Goal: Check status: Verify the current state of an ongoing process or item

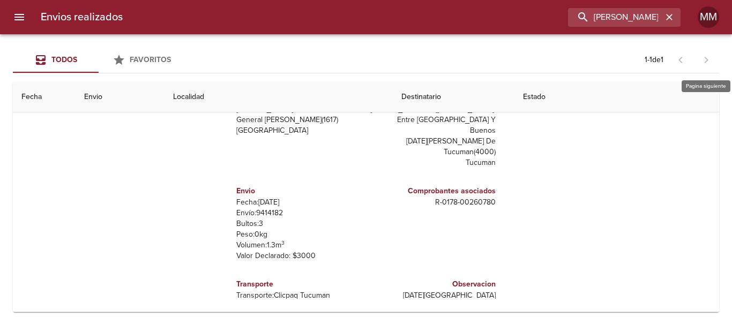
scroll to position [0, 2]
type input "[PERSON_NAME] ML"
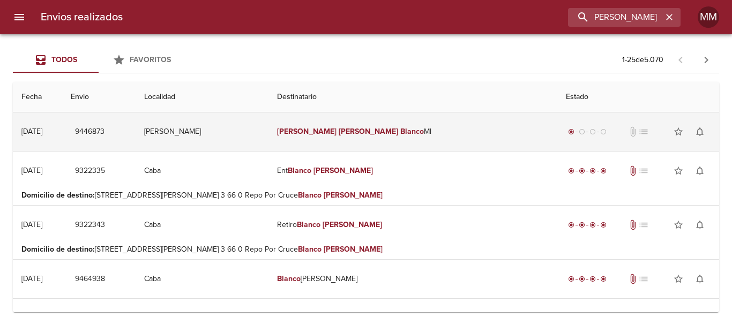
scroll to position [0, 0]
click at [426, 145] on td "[PERSON_NAME]" at bounding box center [413, 132] width 289 height 39
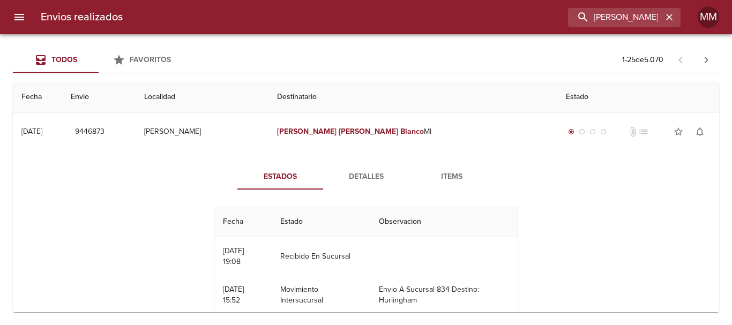
click at [358, 173] on span "Detalles" at bounding box center [366, 176] width 73 height 13
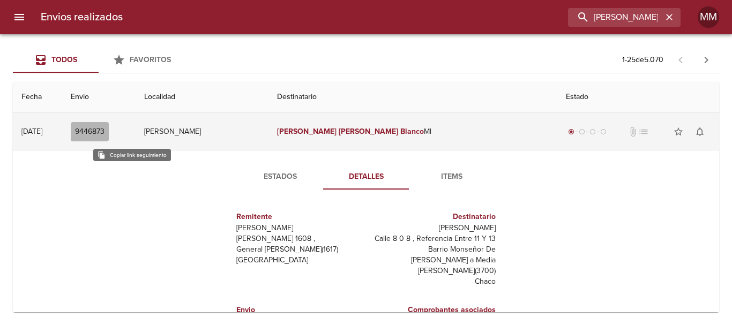
click at [105, 131] on span "9446873" at bounding box center [89, 131] width 29 height 13
click at [105, 129] on span "9446873" at bounding box center [89, 131] width 29 height 13
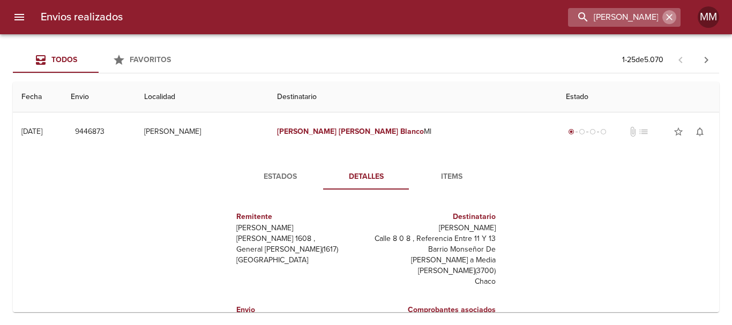
click at [674, 17] on icon "button" at bounding box center [669, 17] width 11 height 11
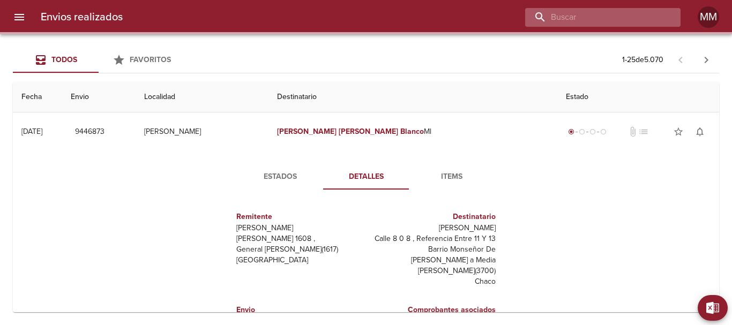
click at [639, 14] on input "buscar" at bounding box center [593, 17] width 137 height 19
paste input "9456018"
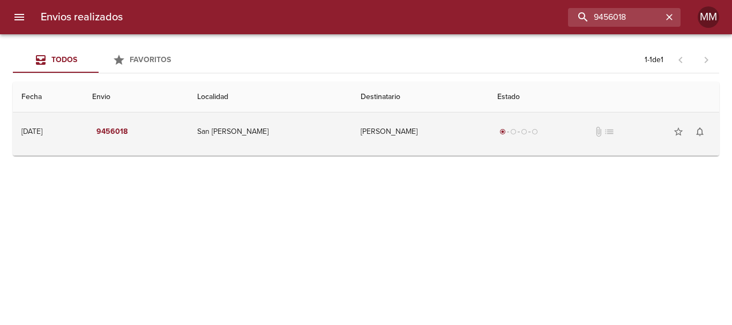
click at [374, 147] on td "[PERSON_NAME]" at bounding box center [420, 132] width 137 height 39
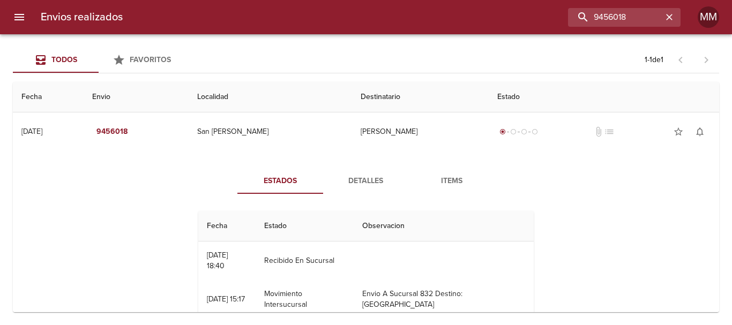
click at [349, 184] on span "Detalles" at bounding box center [366, 181] width 73 height 13
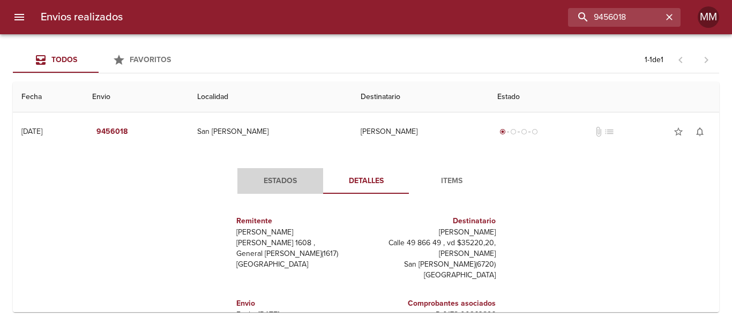
click at [265, 171] on button "Estados" at bounding box center [281, 181] width 86 height 26
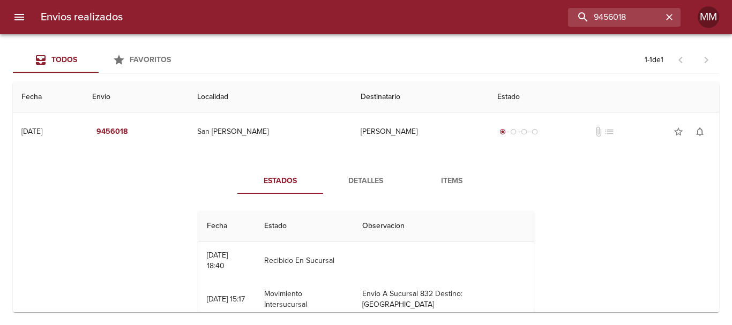
click at [301, 228] on th "Estado" at bounding box center [305, 226] width 98 height 31
click at [336, 186] on span "Detalles" at bounding box center [366, 181] width 73 height 13
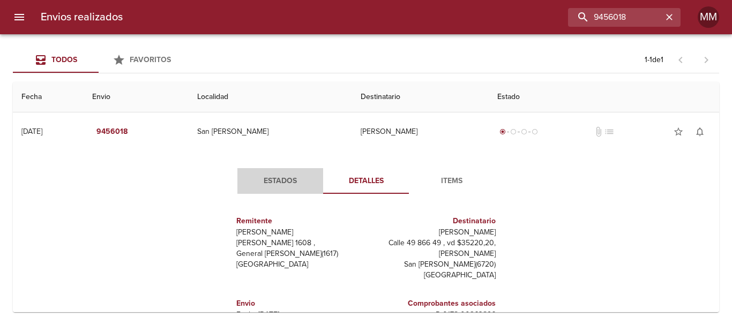
click at [265, 182] on span "Estados" at bounding box center [280, 181] width 73 height 13
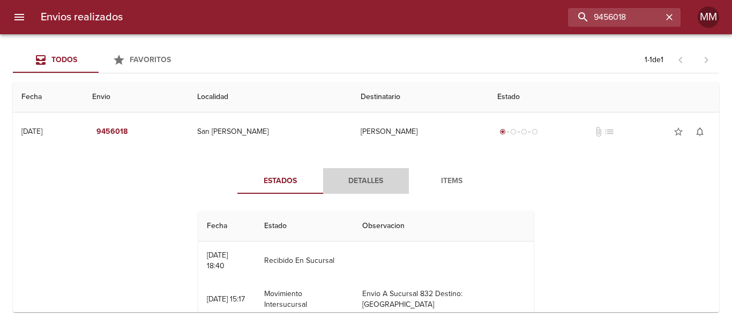
click at [363, 171] on button "Detalles" at bounding box center [366, 181] width 86 height 26
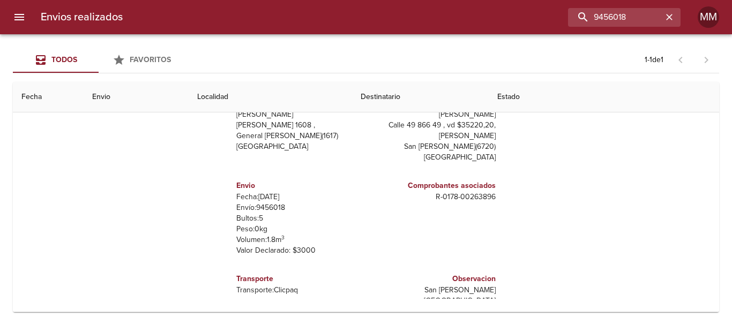
scroll to position [5, 0]
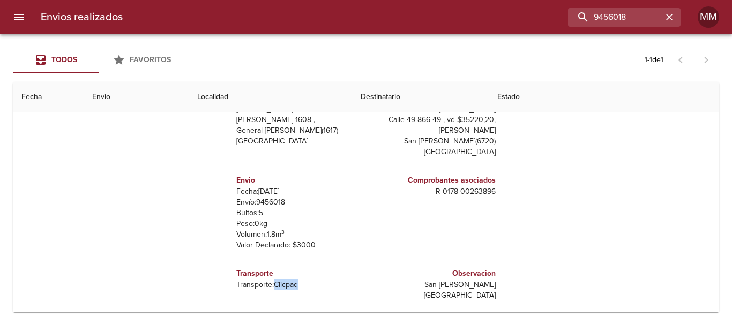
drag, startPoint x: 267, startPoint y: 288, endPoint x: 309, endPoint y: 293, distance: 42.0
click at [309, 293] on div "Transporte Transporte: Clicpaq" at bounding box center [298, 279] width 125 height 31
copy p "Clicpaq"
drag, startPoint x: 648, startPoint y: 21, endPoint x: 481, endPoint y: 37, distance: 167.5
click at [481, 0] on div "Envios realizados 9456018 MM Todos Favoritos 1 - 1 de 1 Fecha Envio Localidad D…" at bounding box center [366, 0] width 732 height 0
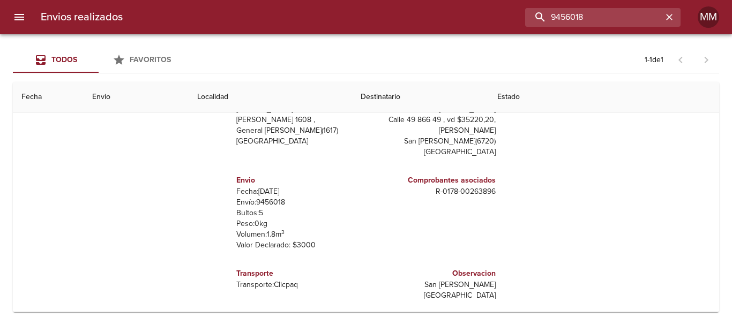
paste input "/9364775"
type input "9364775"
